Goal: Information Seeking & Learning: Learn about a topic

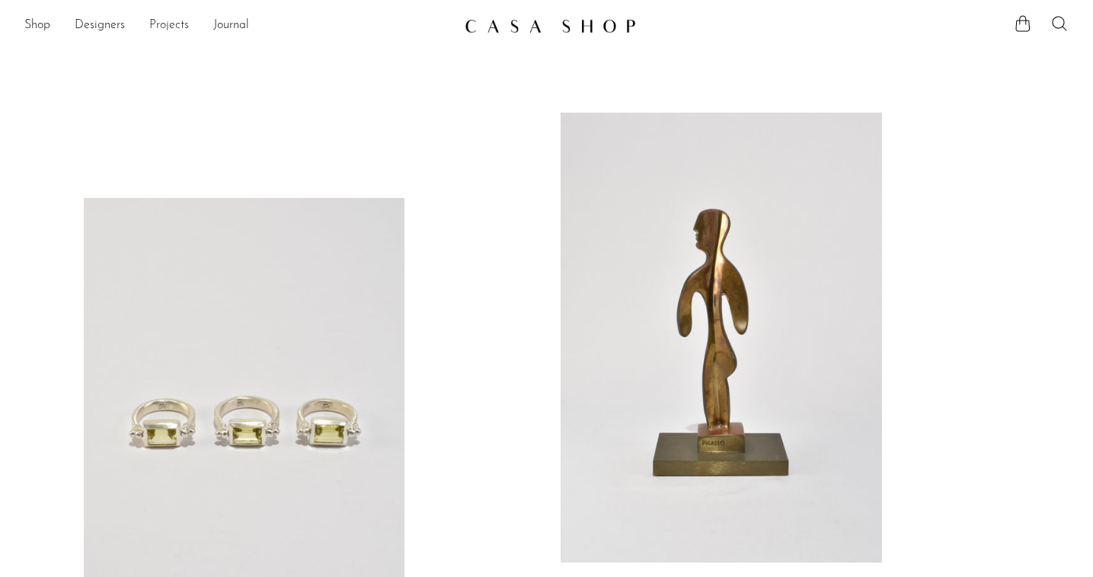
click at [171, 21] on link "Projects" at bounding box center [169, 26] width 40 height 20
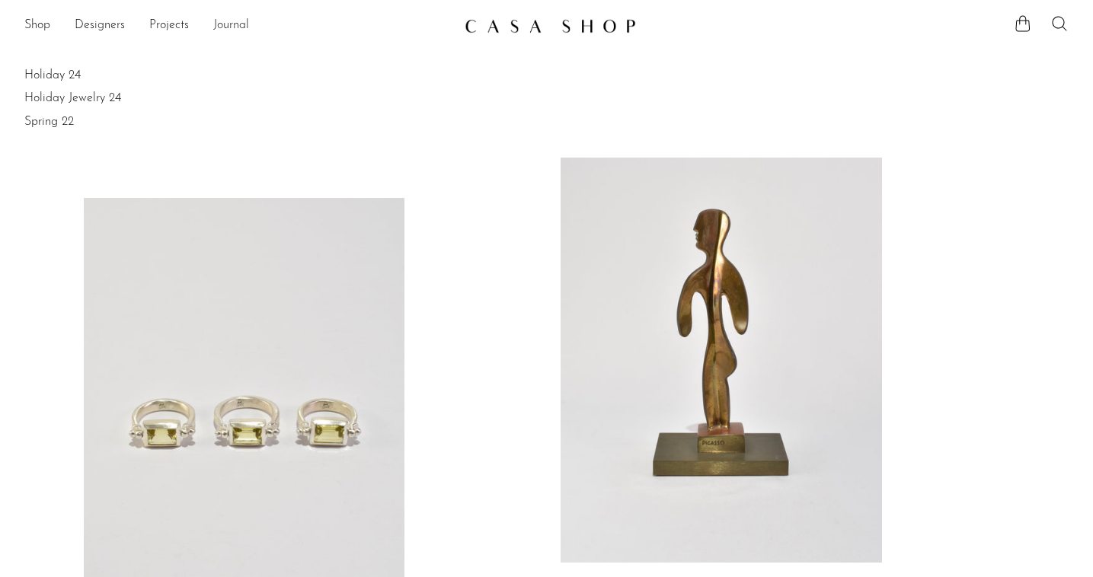
click at [234, 24] on link "Journal" at bounding box center [231, 26] width 36 height 20
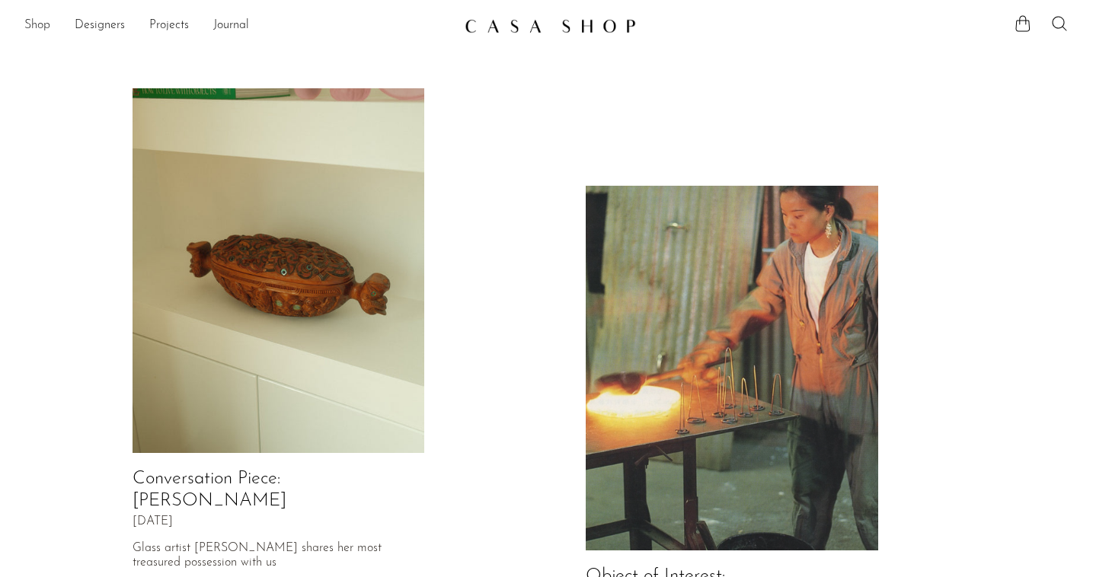
click at [46, 22] on link "Shop" at bounding box center [37, 26] width 26 height 20
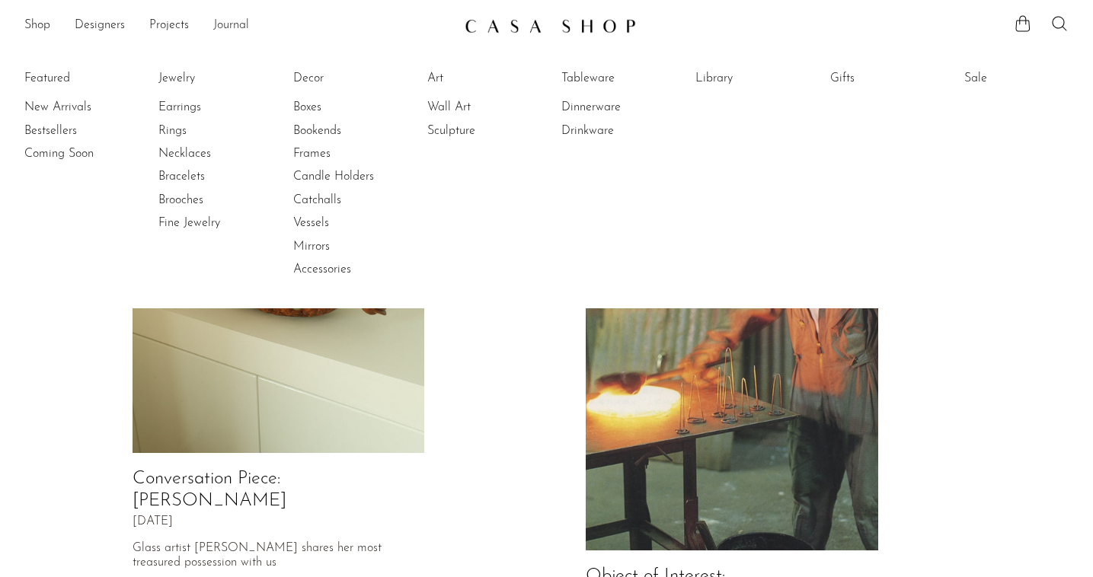
click at [228, 21] on link "Journal" at bounding box center [231, 26] width 36 height 20
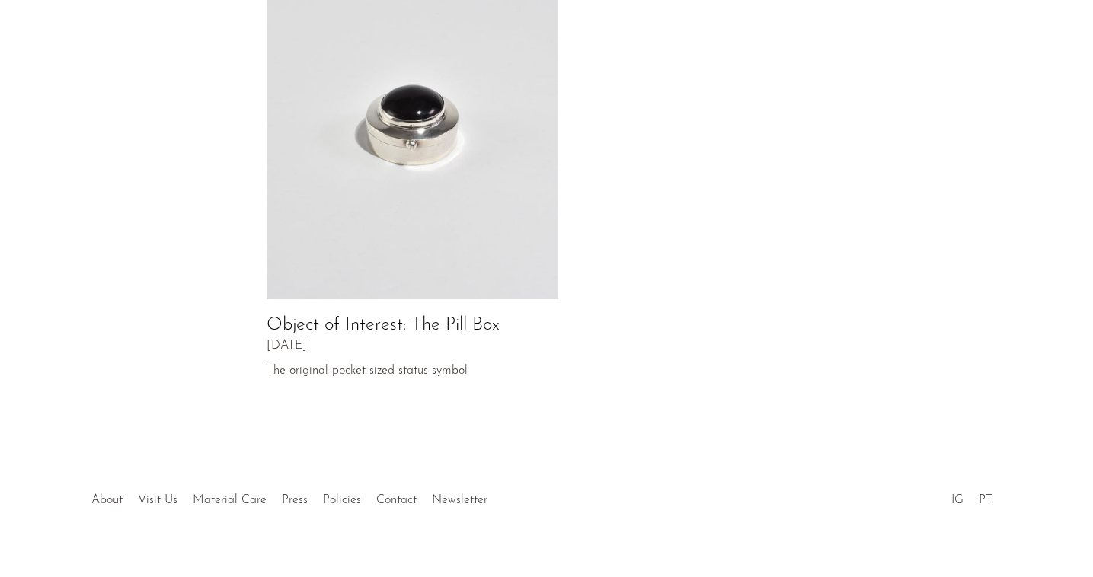
scroll to position [829, 0]
click at [104, 495] on link "About" at bounding box center [106, 501] width 31 height 12
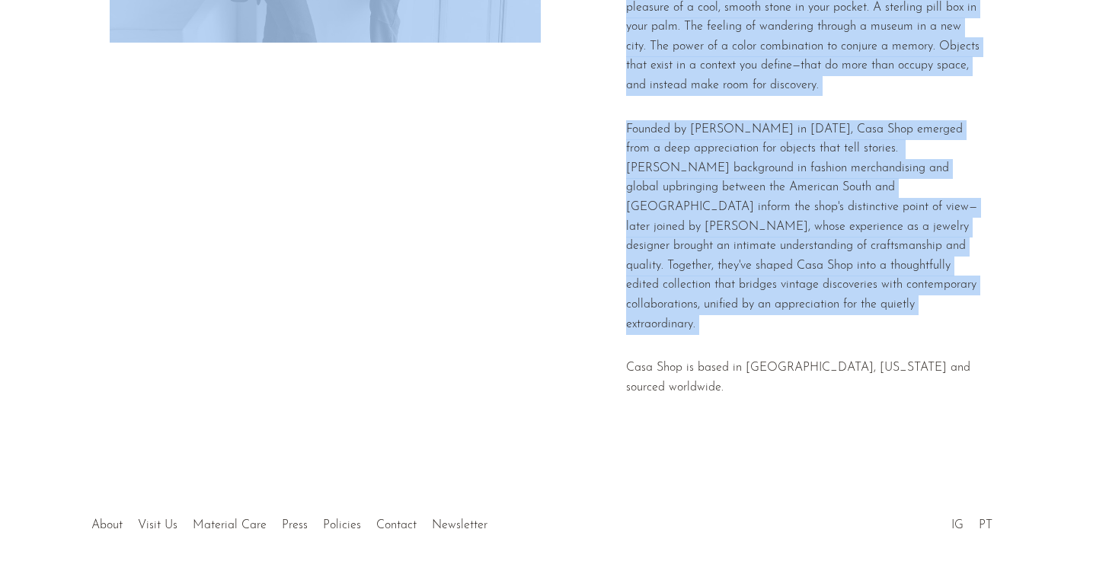
scroll to position [351, 0]
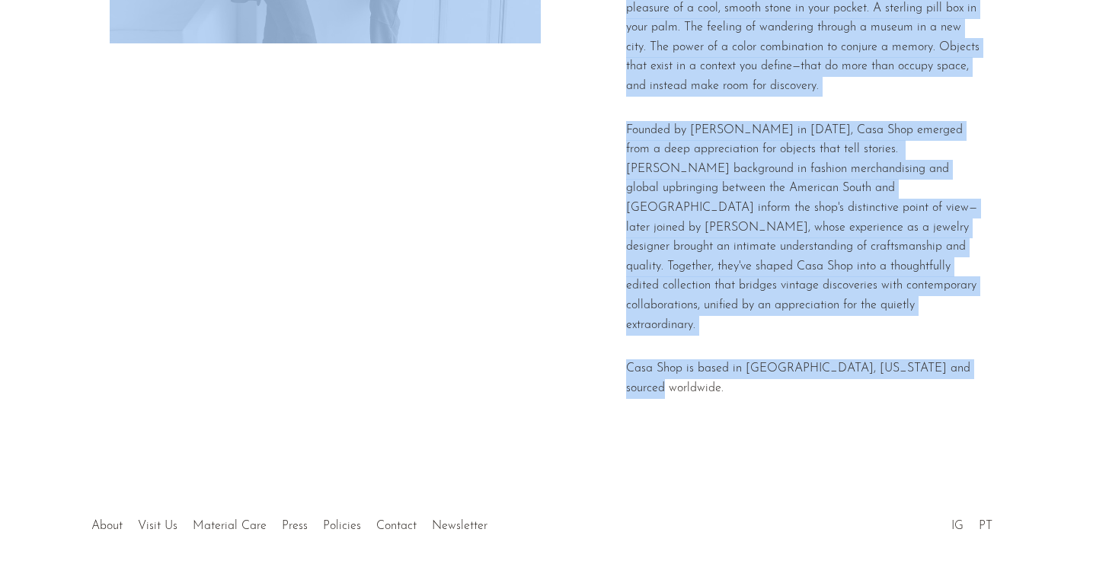
drag, startPoint x: 620, startPoint y: 97, endPoint x: 979, endPoint y: 342, distance: 434.7
click at [979, 343] on section "Casa Shop is a home for the curious, where the promise of the unexpected is sti…" at bounding box center [546, 83] width 1093 height 790
copy section "Lore Ipsu do s amet con adi elitsed, doeiu tem incidid ut lab etdolorema al eni…"
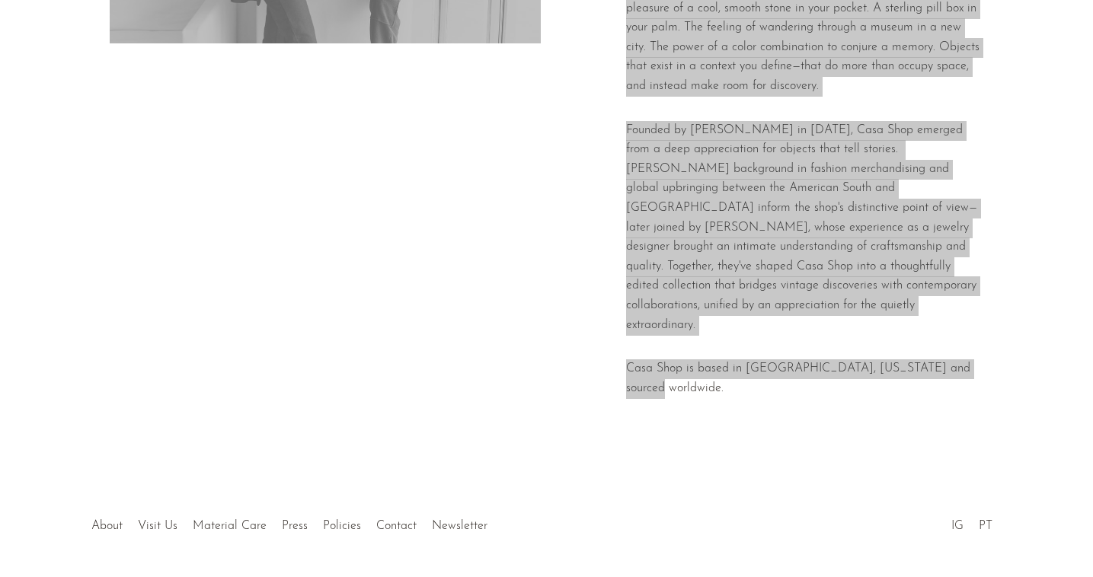
click at [980, 164] on p "Founded by [PERSON_NAME] in [DATE], Casa Shop emerged from a deep appreciation …" at bounding box center [805, 228] width 358 height 215
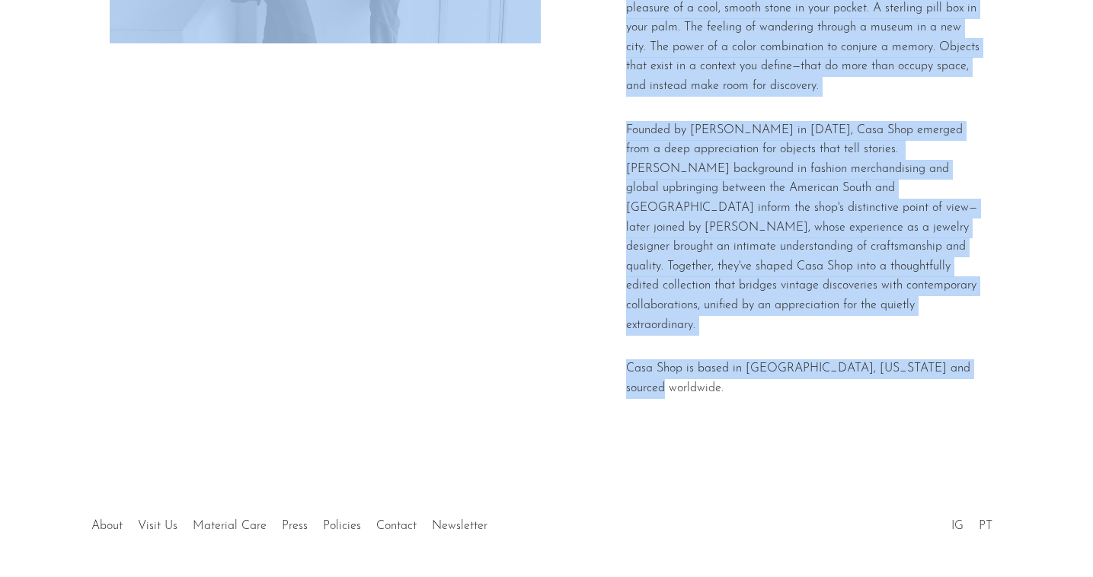
click at [733, 199] on p "Founded by Emi Moore in 2016, Casa Shop emerged from a deep appreciation for ob…" at bounding box center [805, 228] width 358 height 215
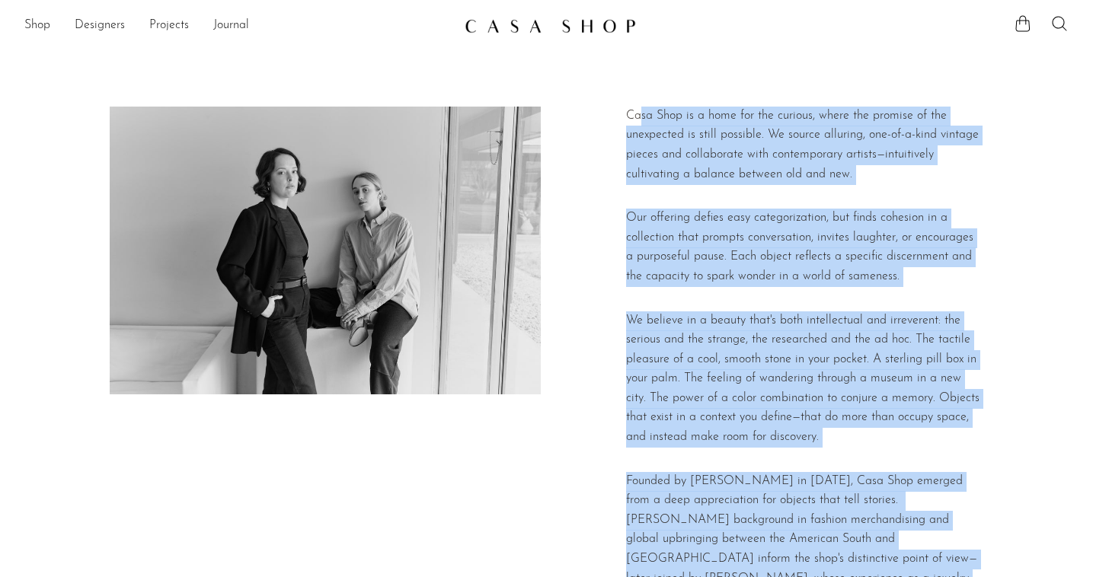
scroll to position [0, 0]
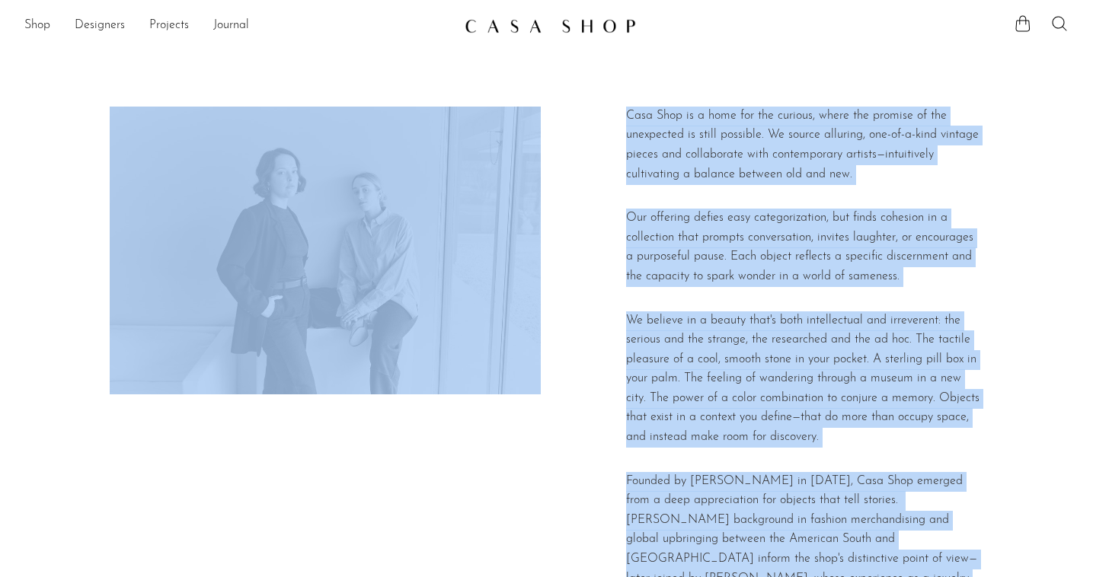
drag, startPoint x: 982, startPoint y: 347, endPoint x: 619, endPoint y: 102, distance: 437.4
click at [619, 102] on section "Casa Shop is a home for the curious, where the promise of the unexpected is sti…" at bounding box center [546, 435] width 1093 height 790
copy section "Casa Shop is a home for the curious, where the promise of the unexpected is sti…"
